Goal: Transaction & Acquisition: Purchase product/service

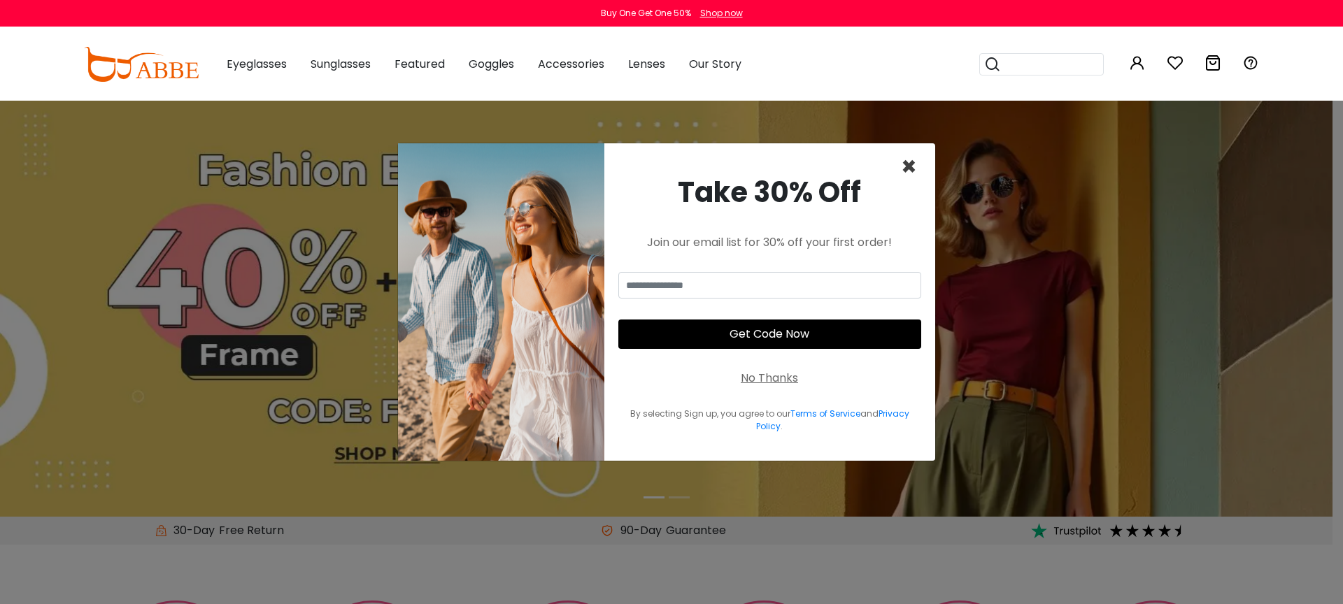
click at [914, 167] on span "×" at bounding box center [909, 167] width 16 height 36
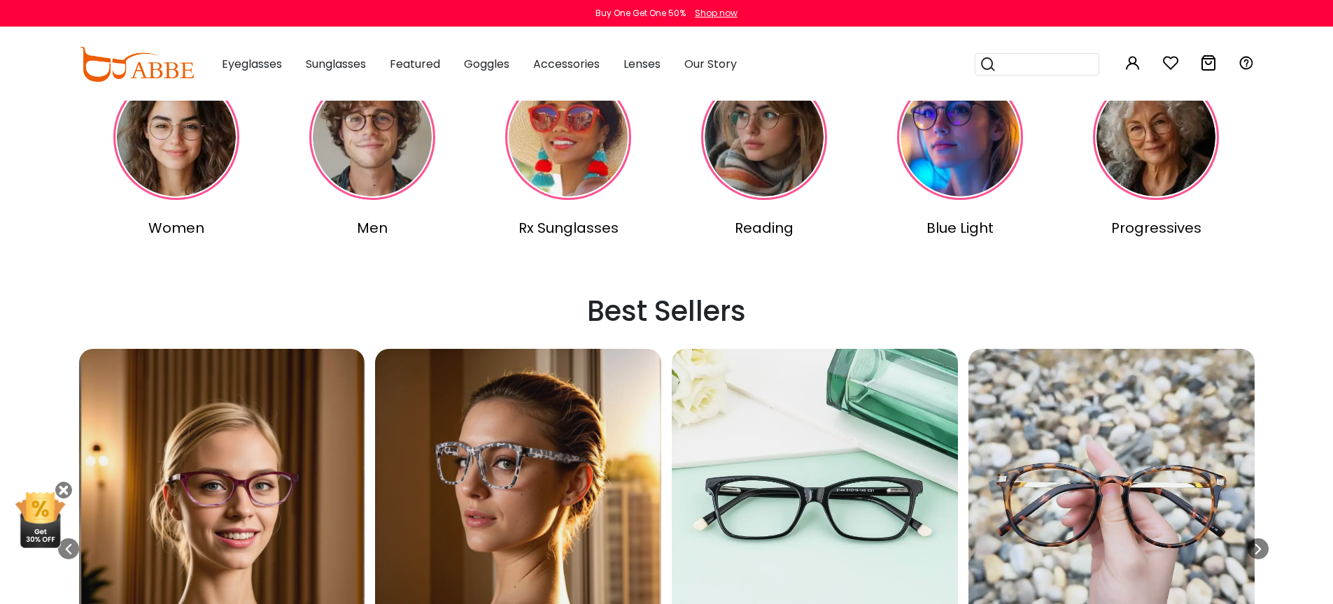
scroll to position [579, 0]
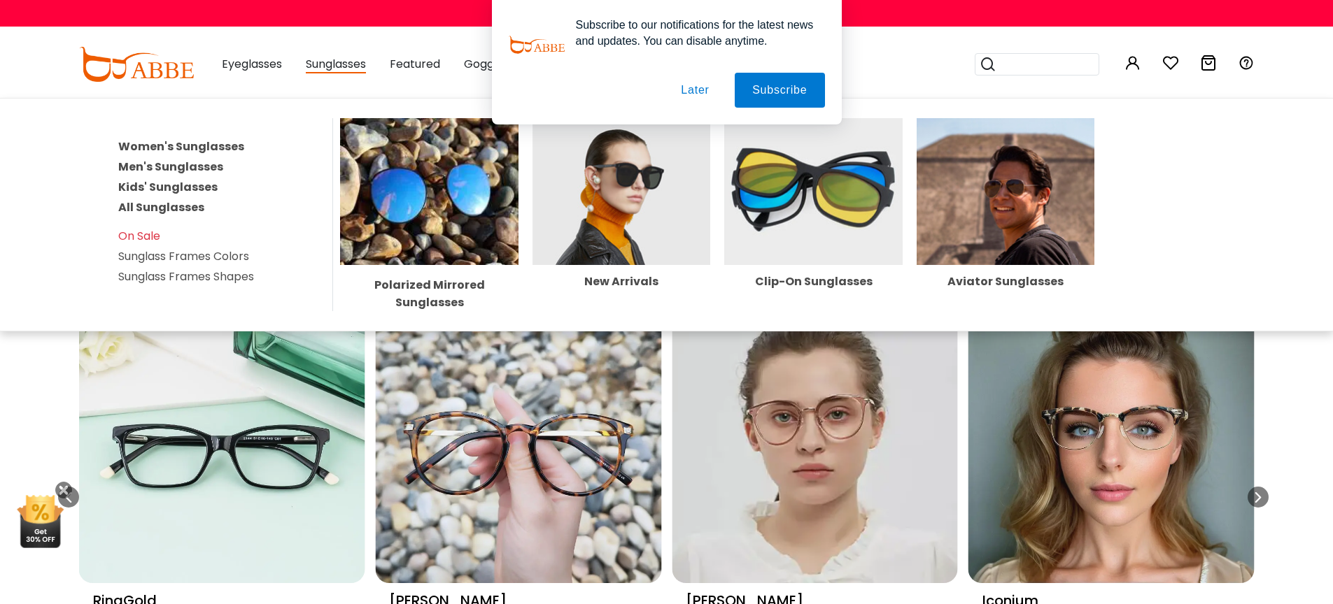
click at [190, 205] on link "All Sunglasses" at bounding box center [161, 207] width 86 height 16
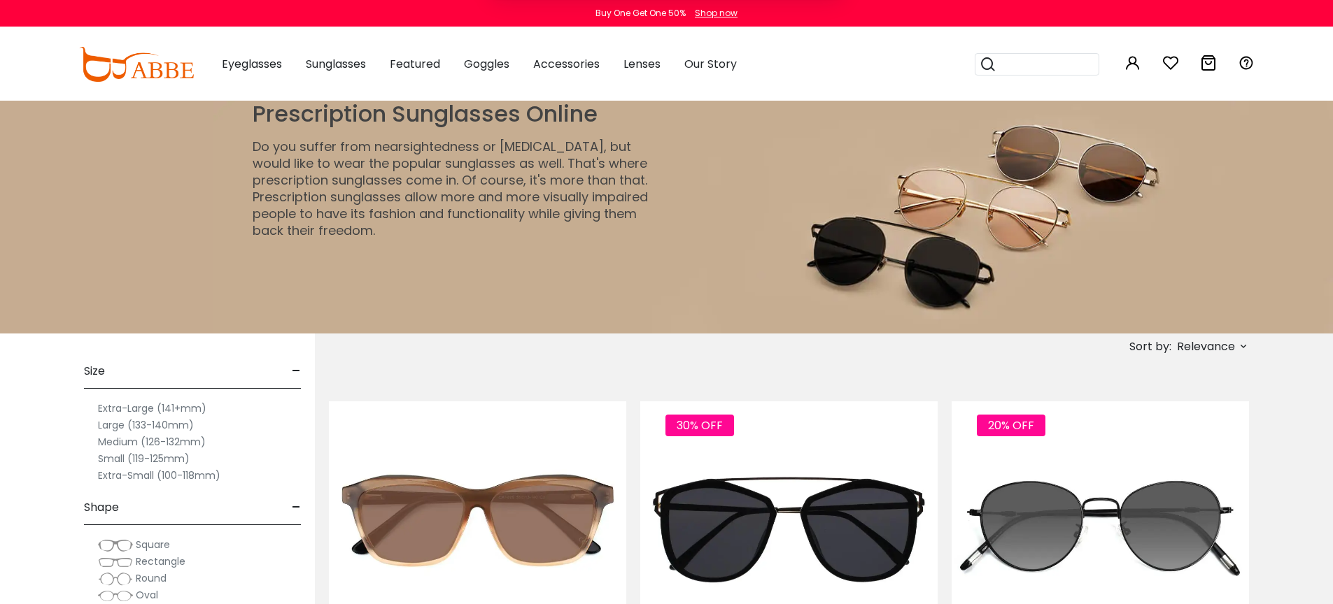
drag, startPoint x: 693, startPoint y: 92, endPoint x: 723, endPoint y: 101, distance: 30.8
click at [0, 0] on button "Later" at bounding box center [0, 0] width 0 height 0
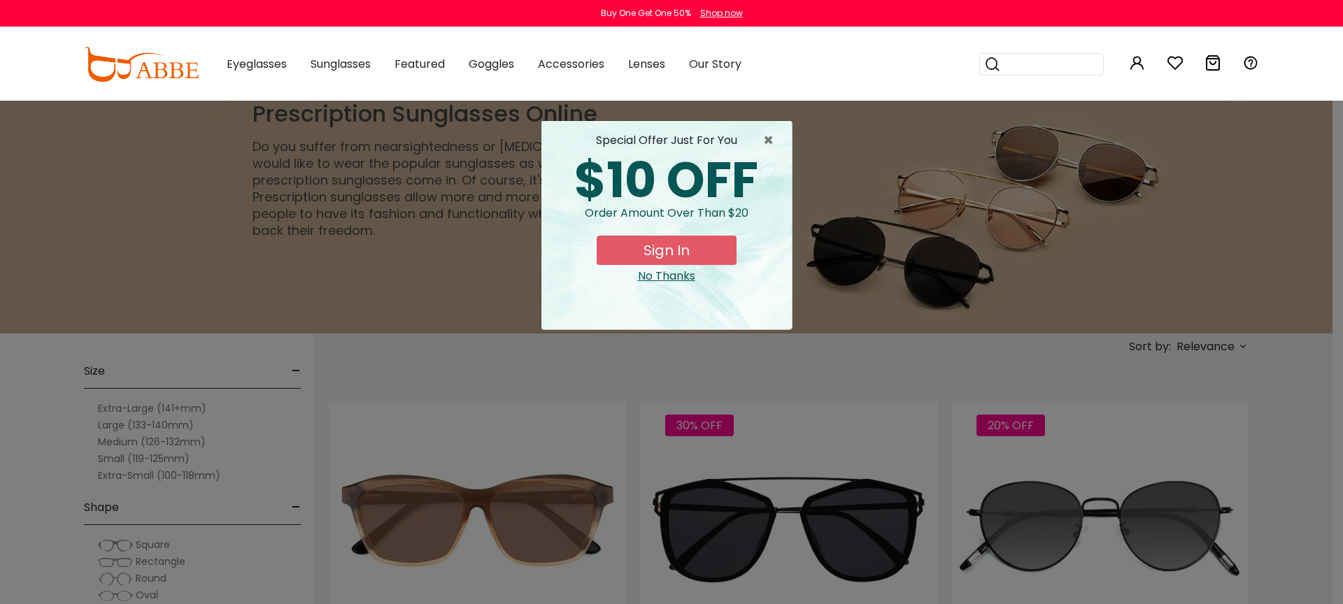
click at [677, 272] on div "No Thanks" at bounding box center [667, 276] width 228 height 17
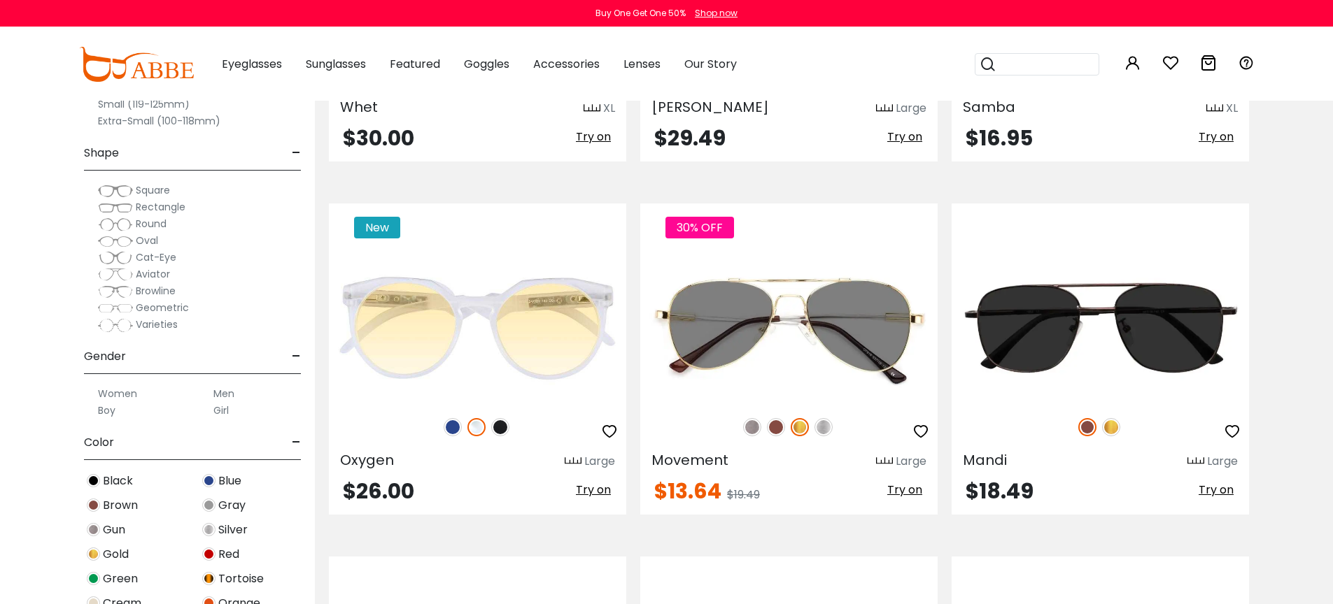
scroll to position [4817, 0]
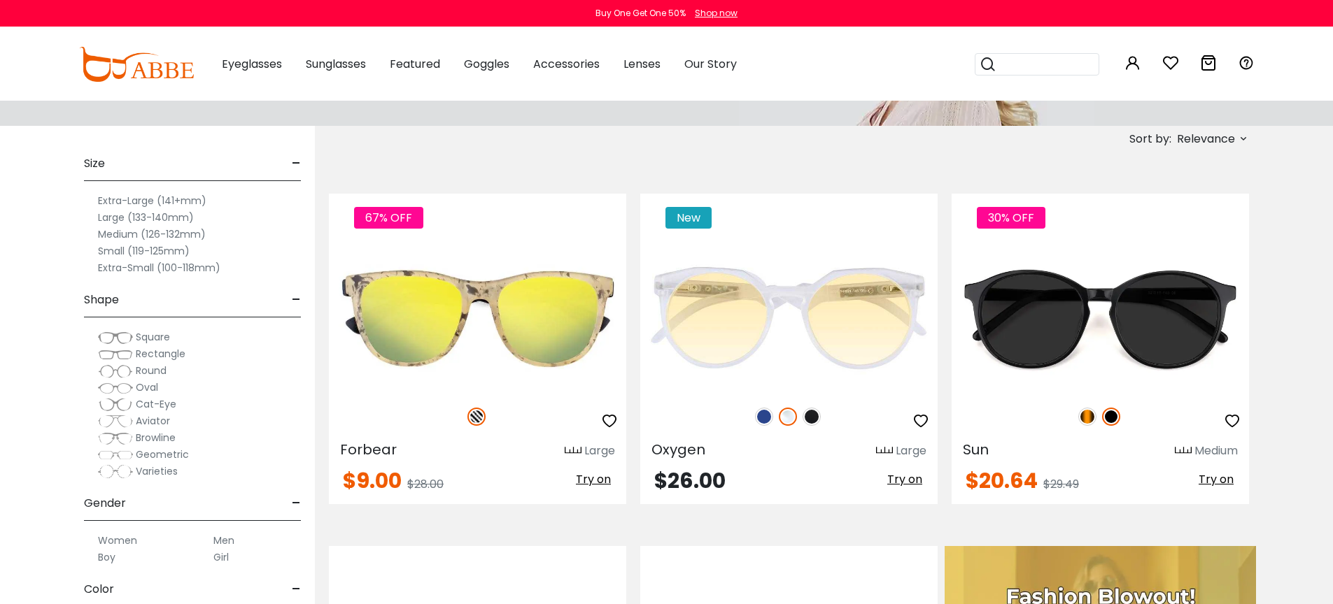
scroll to position [220, 0]
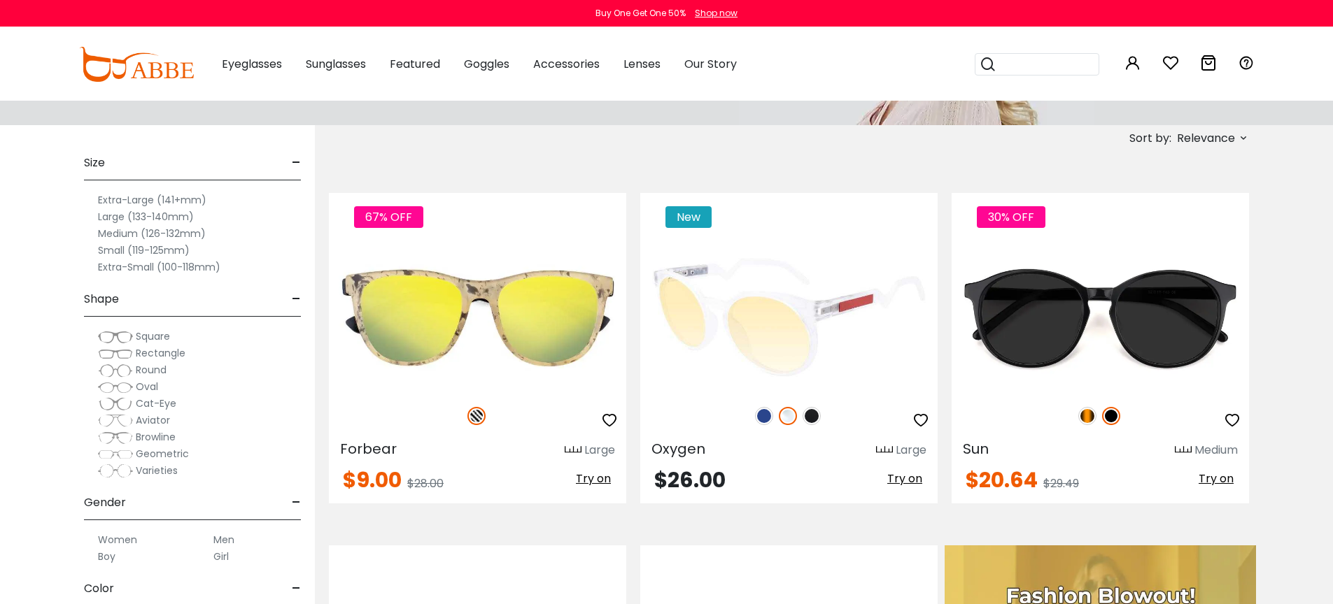
click at [768, 416] on img at bounding box center [764, 416] width 18 height 18
